Goal: Find specific page/section: Find specific page/section

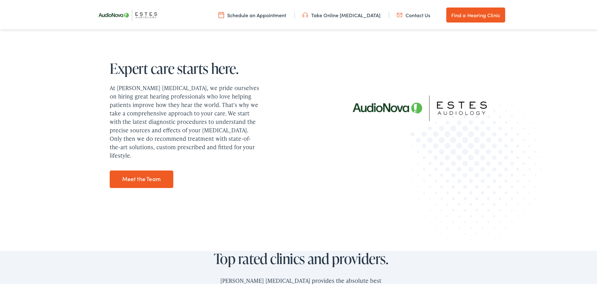
scroll to position [790, 0]
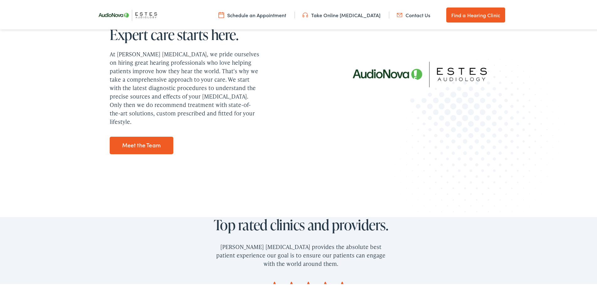
click at [131, 143] on link "Meet the Team" at bounding box center [142, 145] width 64 height 18
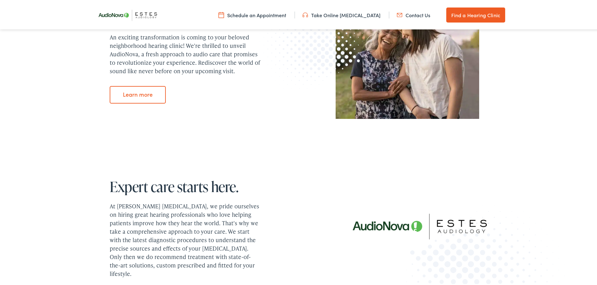
scroll to position [446, 0]
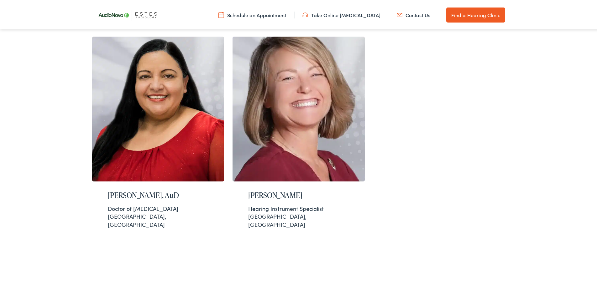
scroll to position [760, 0]
